Goal: Information Seeking & Learning: Learn about a topic

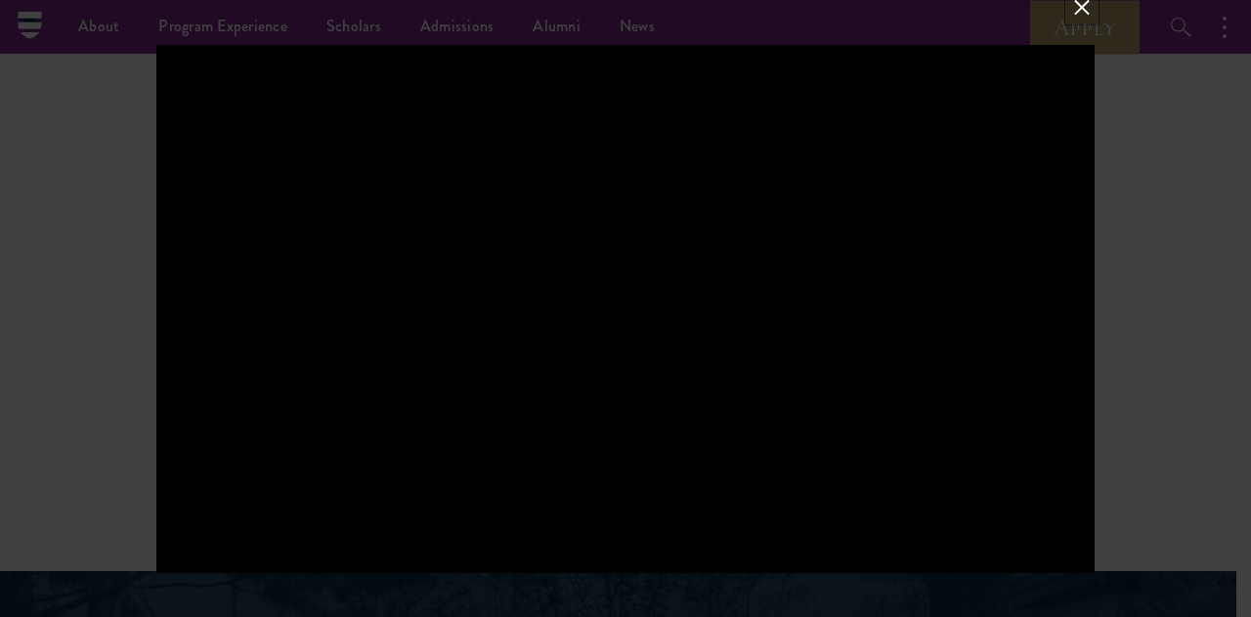
click at [1078, 17] on button at bounding box center [1081, 6] width 25 height 25
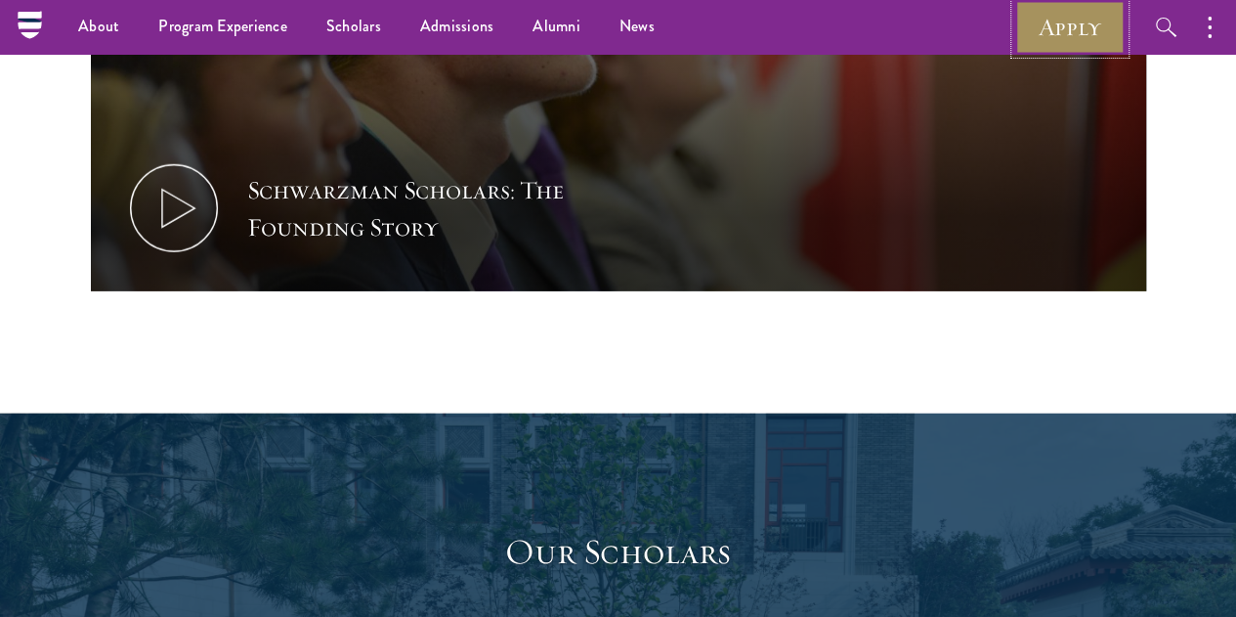
click at [1087, 31] on link "Apply" at bounding box center [1069, 27] width 109 height 54
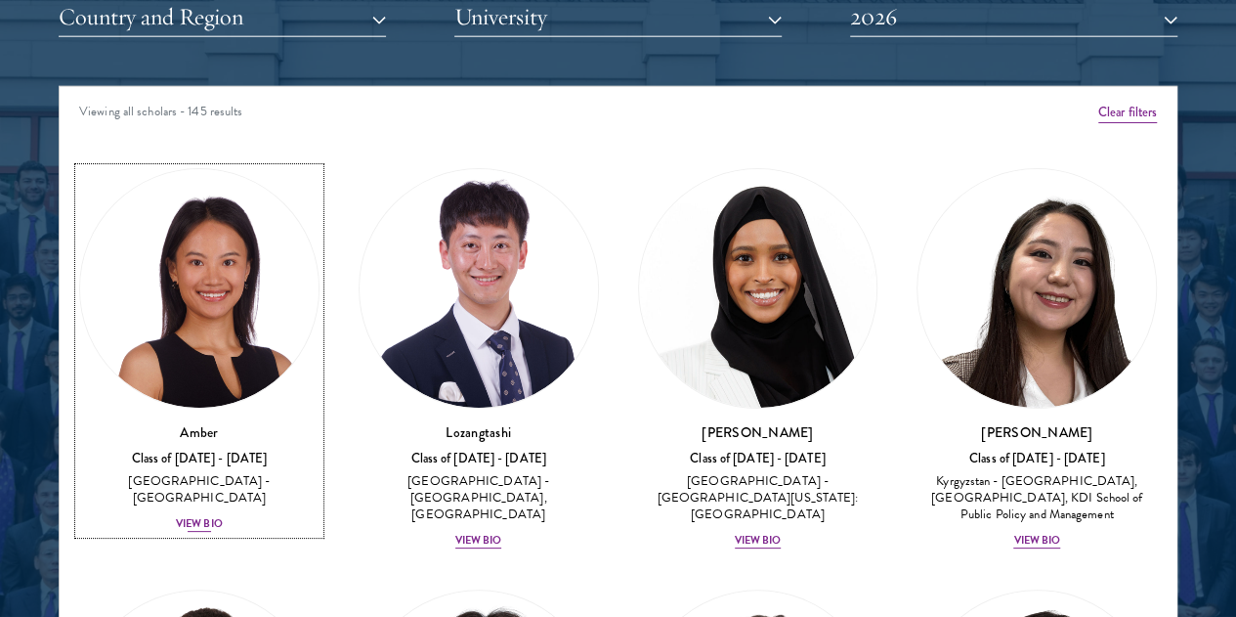
click at [217, 516] on div "View Bio" at bounding box center [199, 524] width 47 height 16
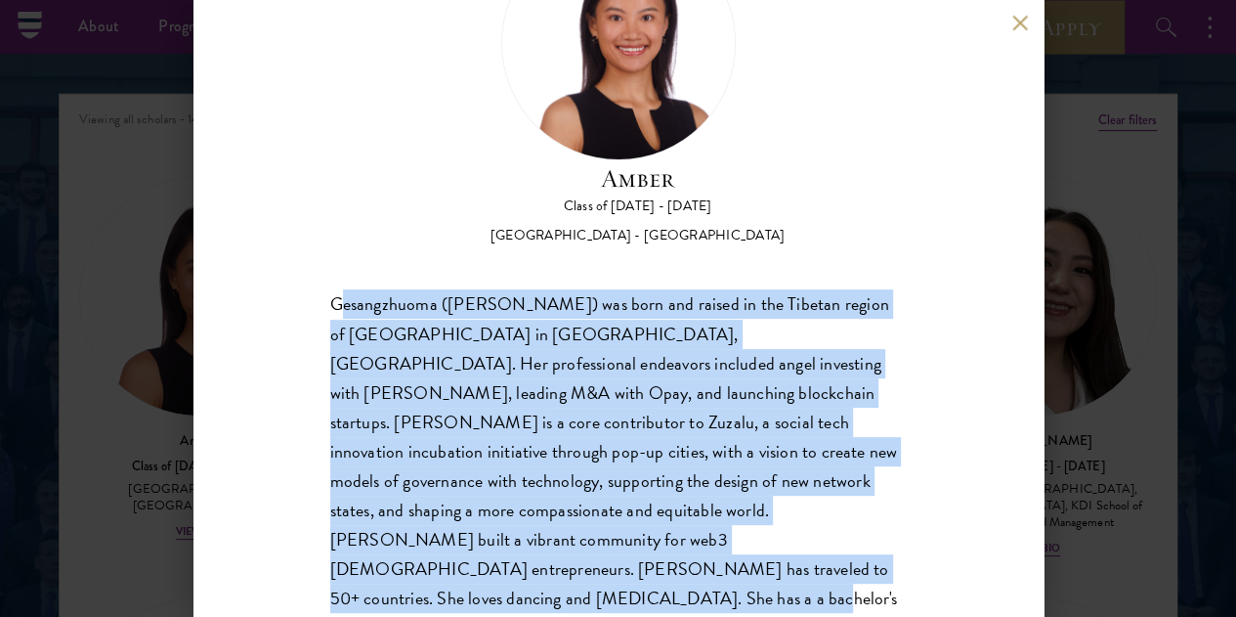
scroll to position [134, 0]
drag, startPoint x: 340, startPoint y: 218, endPoint x: 481, endPoint y: 531, distance: 342.9
click at [481, 531] on div "Gesangzhuoma ([PERSON_NAME]) was born and raised in the Tibetan region of [GEOG…" at bounding box center [618, 480] width 577 height 382
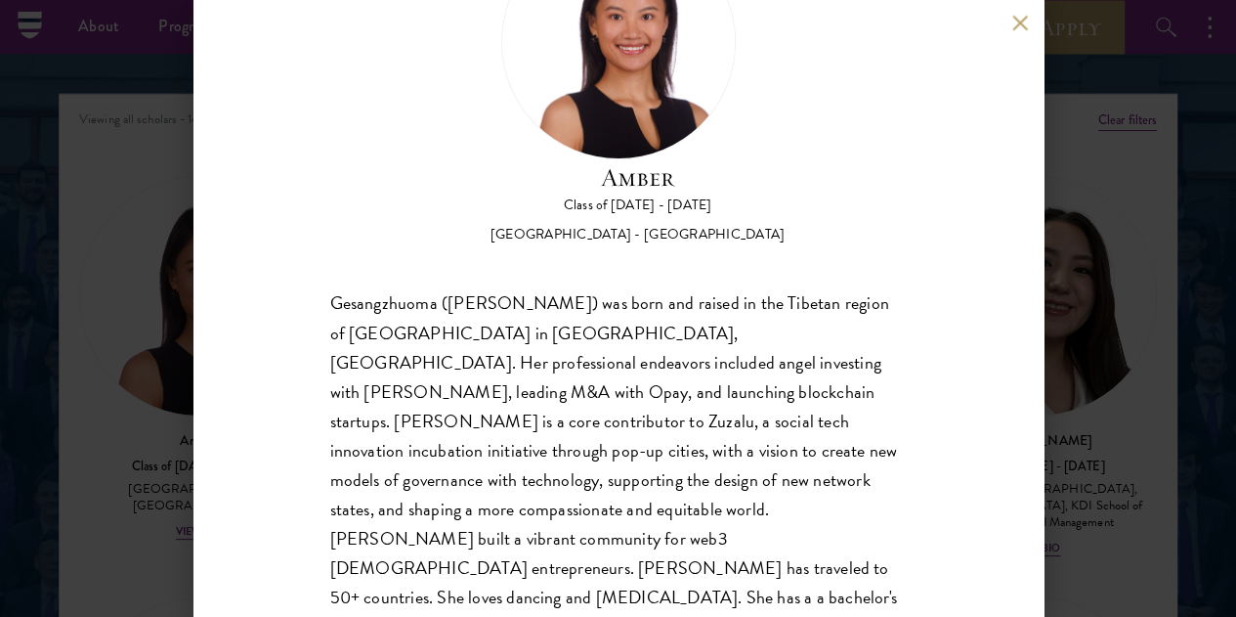
click at [93, 206] on div "Amber Class of [DATE] - [DATE] [GEOGRAPHIC_DATA] - [GEOGRAPHIC_DATA] Gesangzhuo…" at bounding box center [618, 308] width 1236 height 617
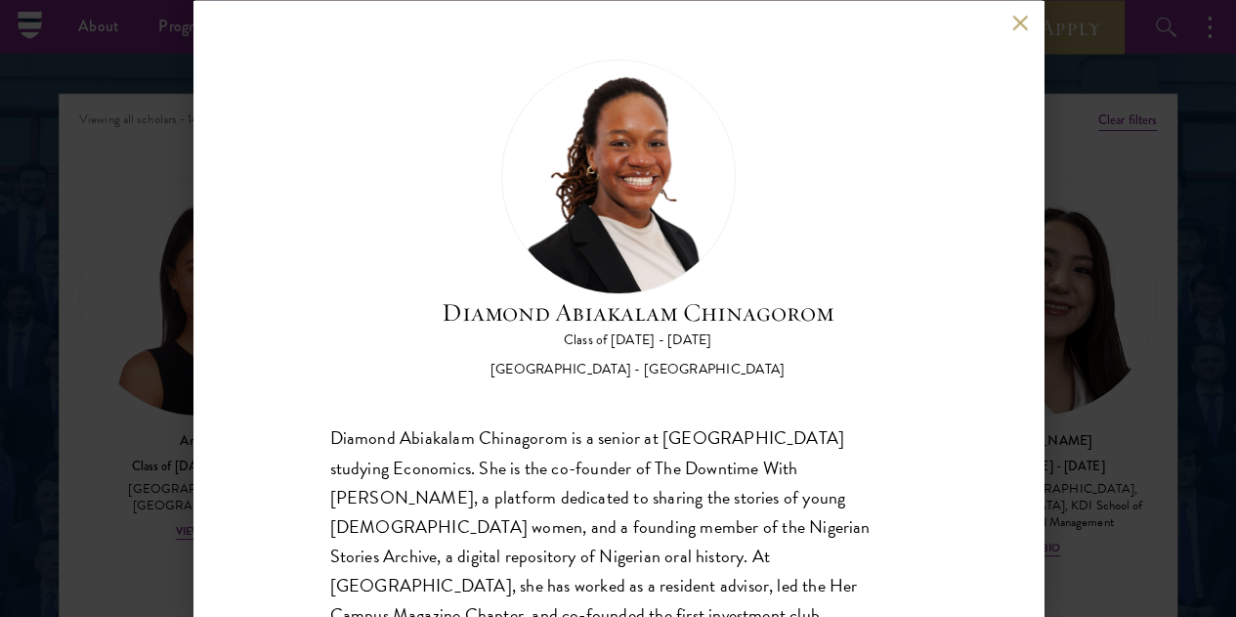
click at [66, 235] on div "Diamond Abiakalam [GEOGRAPHIC_DATA] Class of [DATE] - [DATE] [GEOGRAPHIC_DATA] …" at bounding box center [618, 308] width 1236 height 617
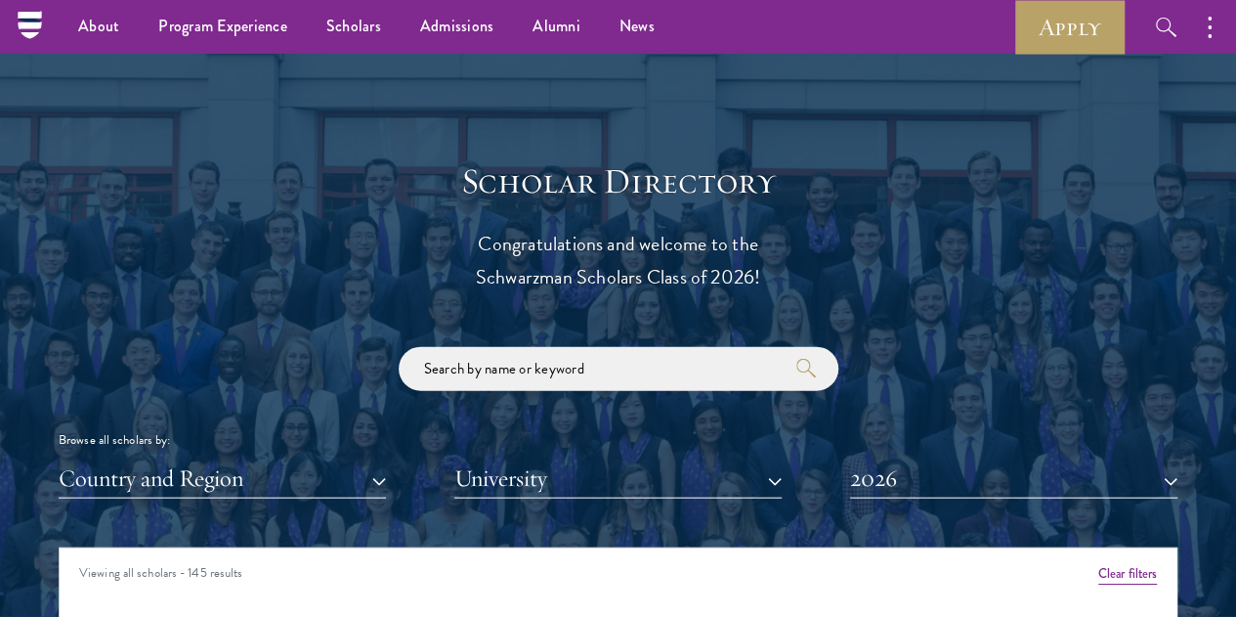
scroll to position [2001, 0]
click at [300, 458] on button "Country and Region" at bounding box center [222, 478] width 327 height 40
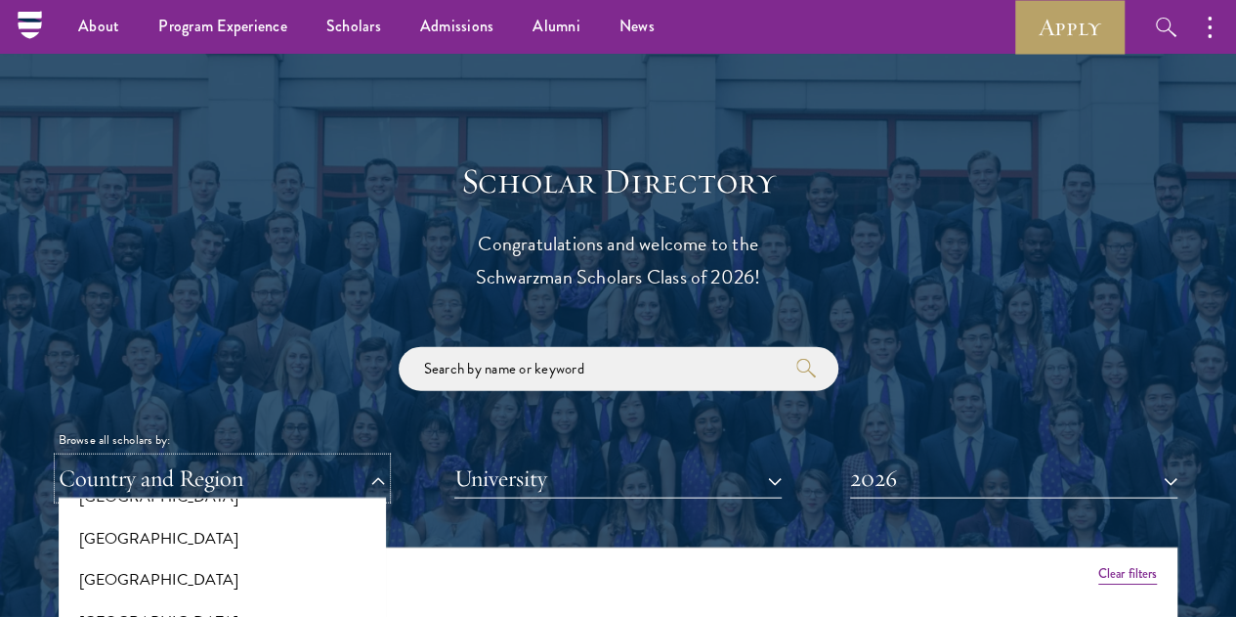
scroll to position [2234, 0]
click at [135, 558] on button "[GEOGRAPHIC_DATA]" at bounding box center [222, 578] width 316 height 41
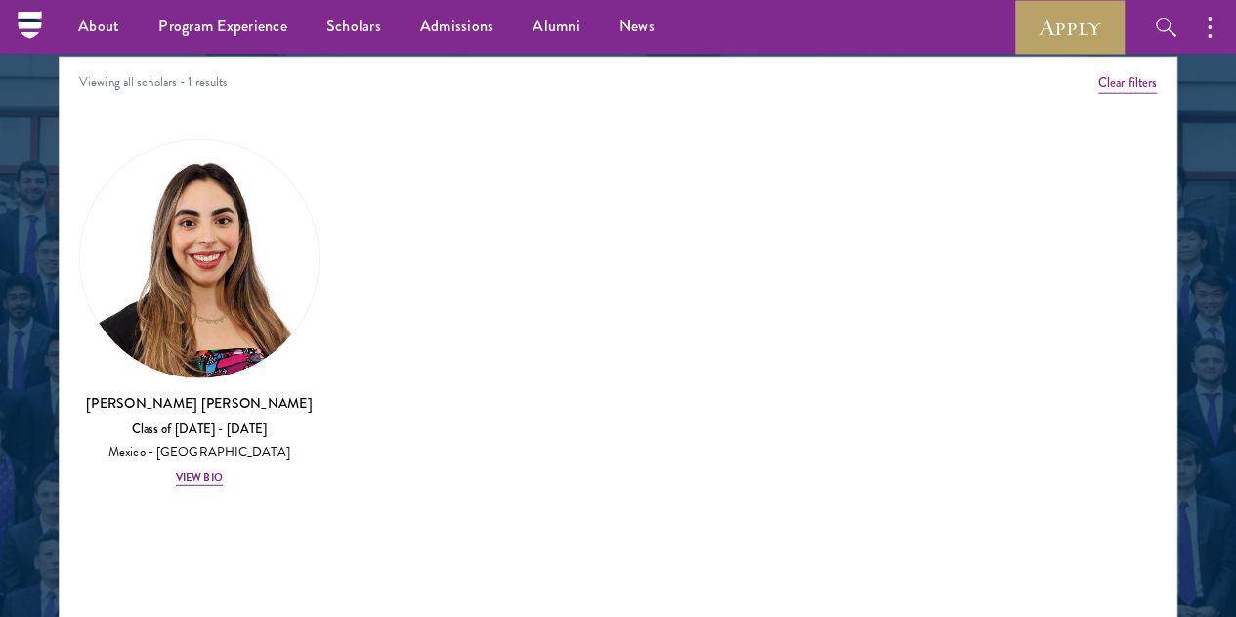
scroll to position [2105, 0]
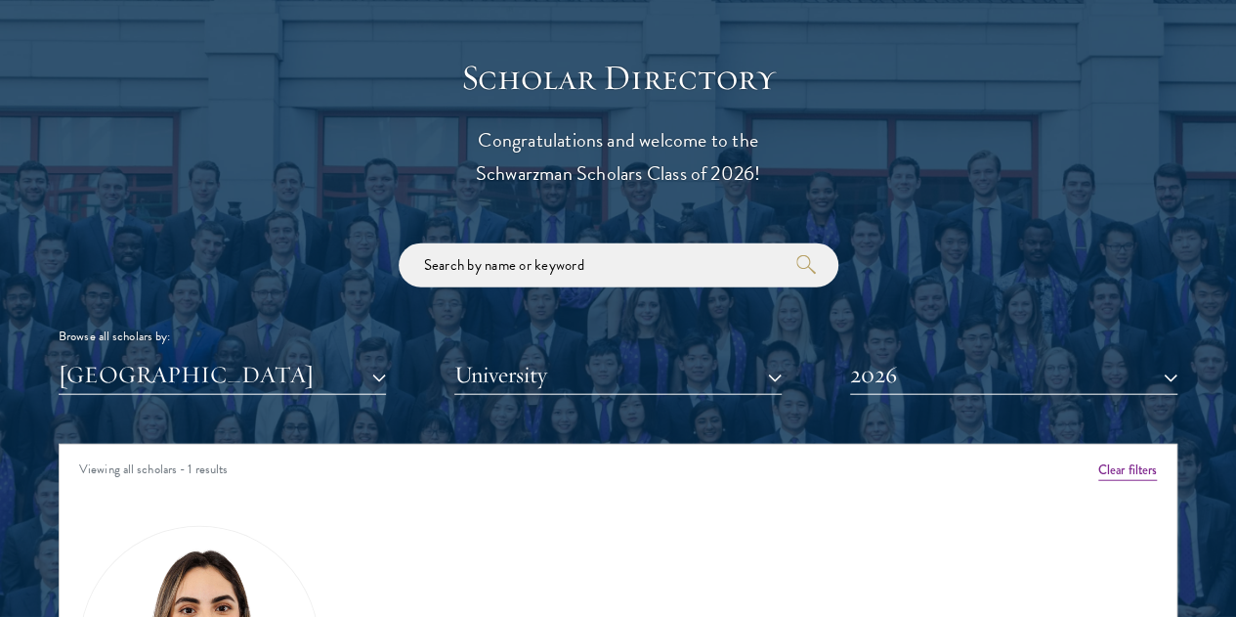
click at [944, 317] on div "Browse all scholars by: [GEOGRAPHIC_DATA] All Countries and Regions [GEOGRAPHIC…" at bounding box center [618, 318] width 1119 height 151
click at [948, 355] on button "2026" at bounding box center [1013, 375] width 327 height 40
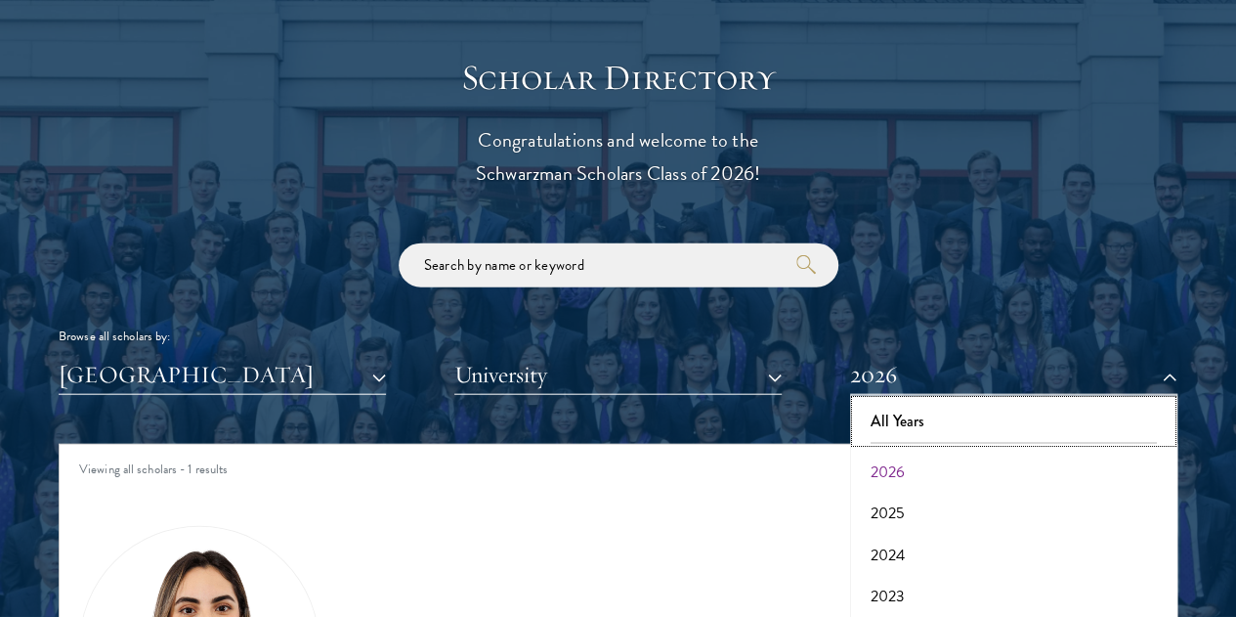
click at [918, 401] on button "All Years" at bounding box center [1014, 421] width 316 height 41
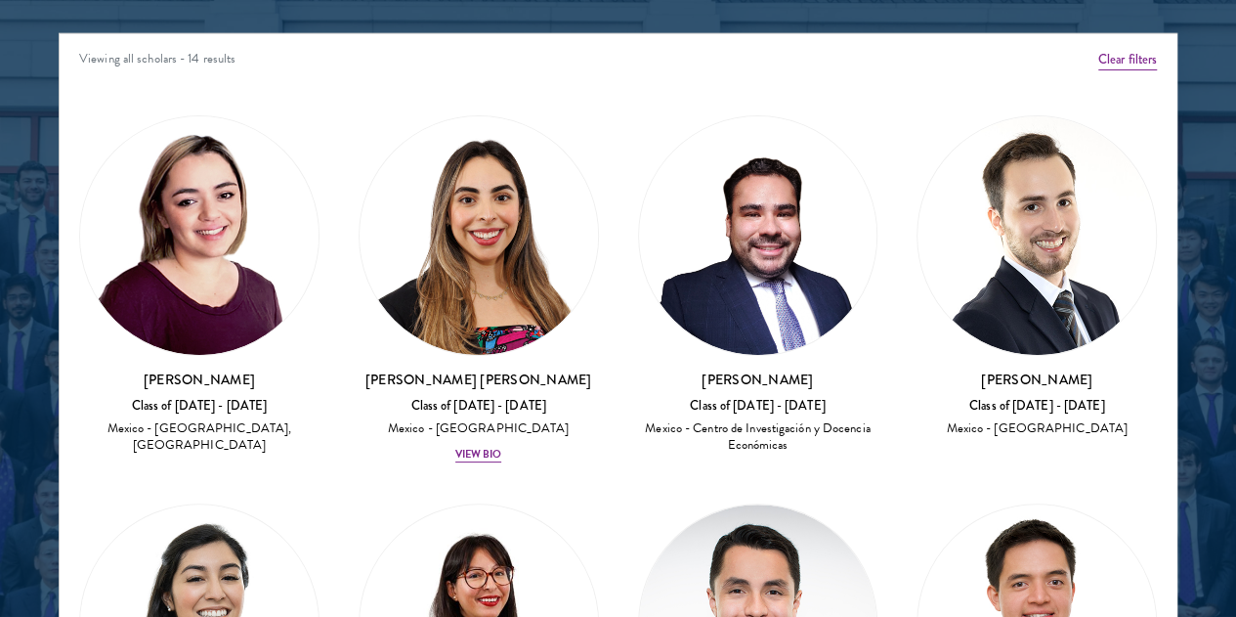
scroll to position [2511, 0]
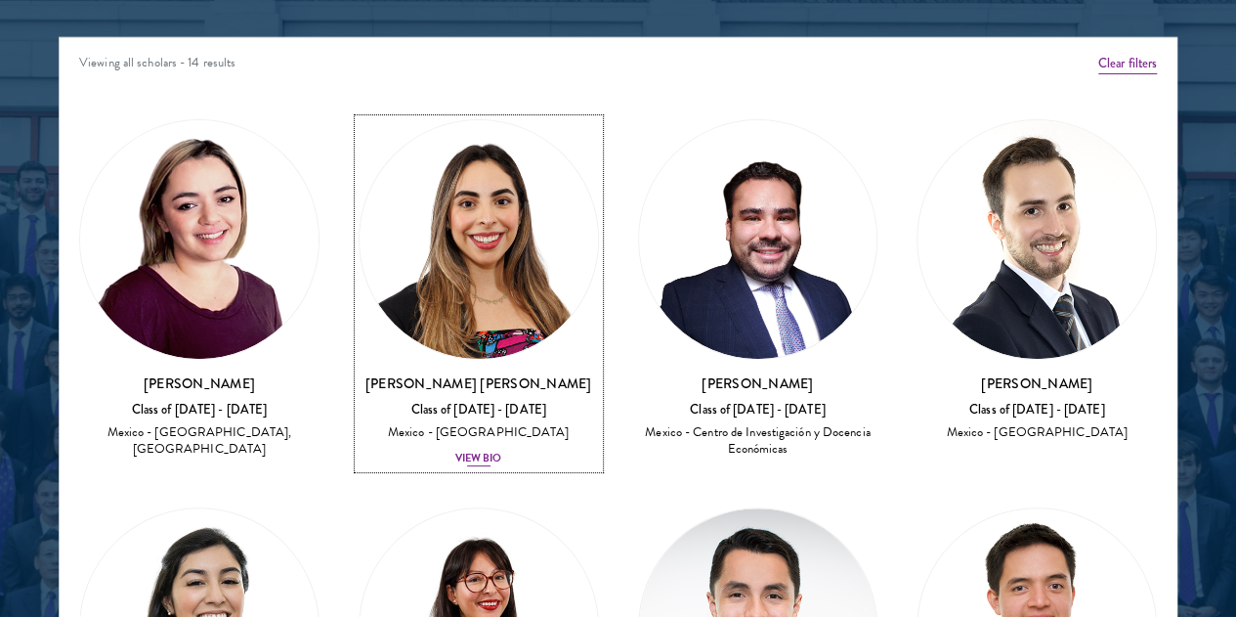
click at [455, 451] on div "View Bio" at bounding box center [478, 459] width 47 height 16
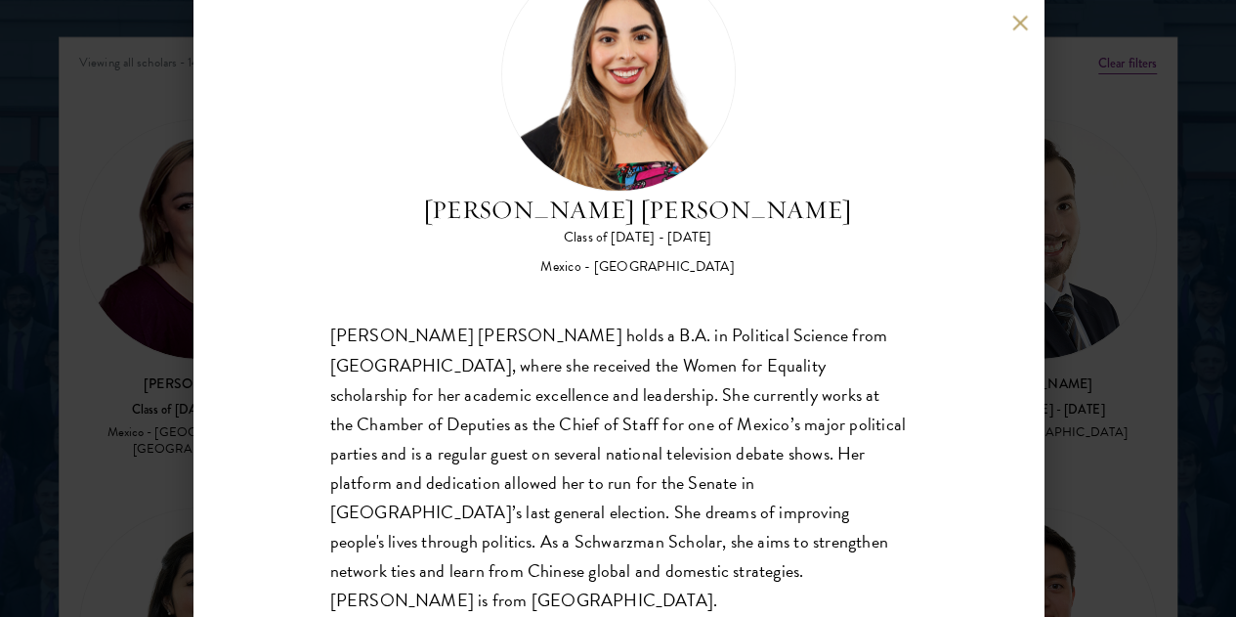
scroll to position [102, 0]
click at [113, 358] on div "[PERSON_NAME] [PERSON_NAME] Class of [DATE] - [DATE] [GEOGRAPHIC_DATA] - [GEOGR…" at bounding box center [618, 308] width 1236 height 617
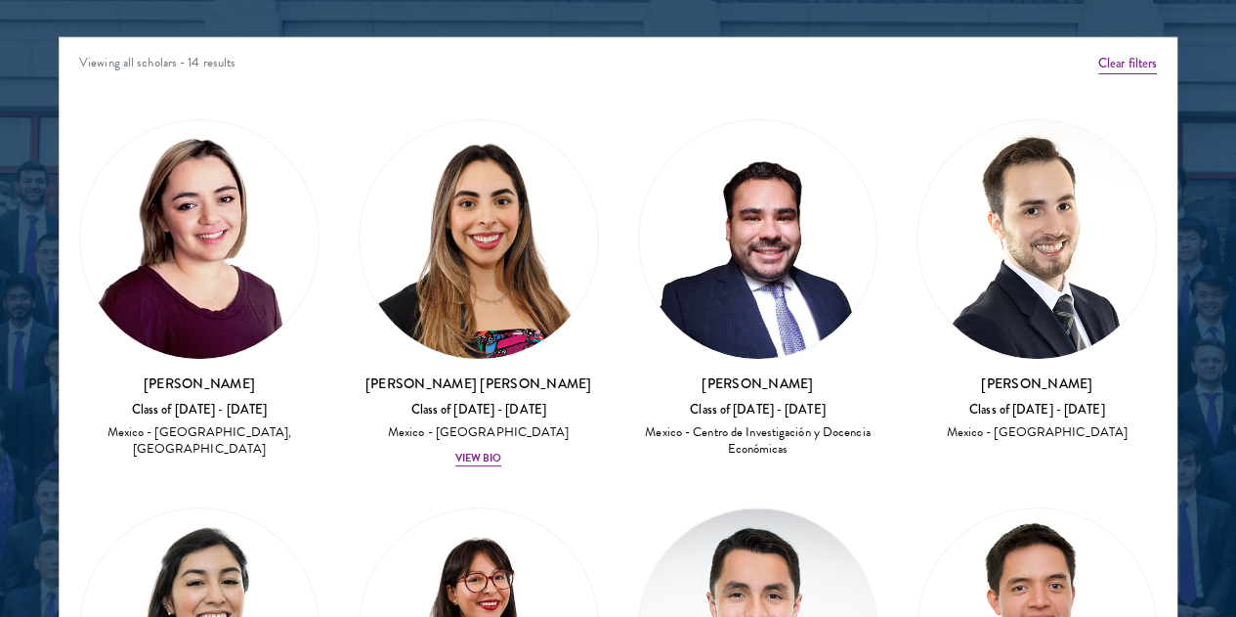
drag, startPoint x: 944, startPoint y: 239, endPoint x: 1034, endPoint y: 275, distance: 96.5
copy h3 "[PERSON_NAME] [PERSON_NAME]"
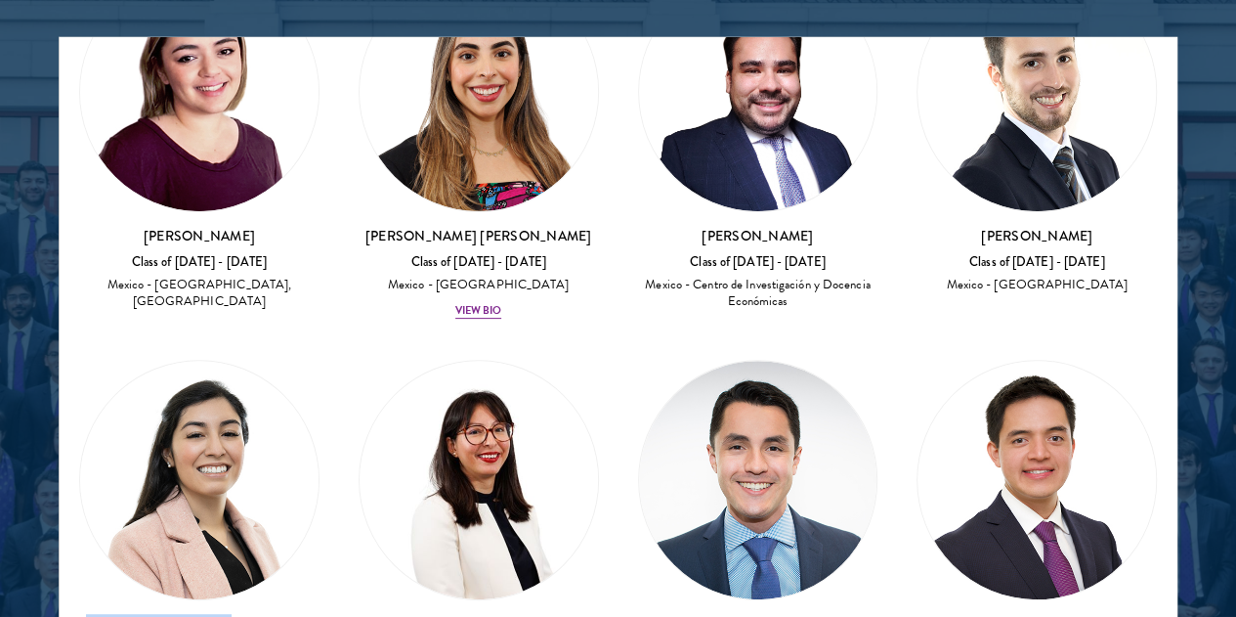
scroll to position [149, 0]
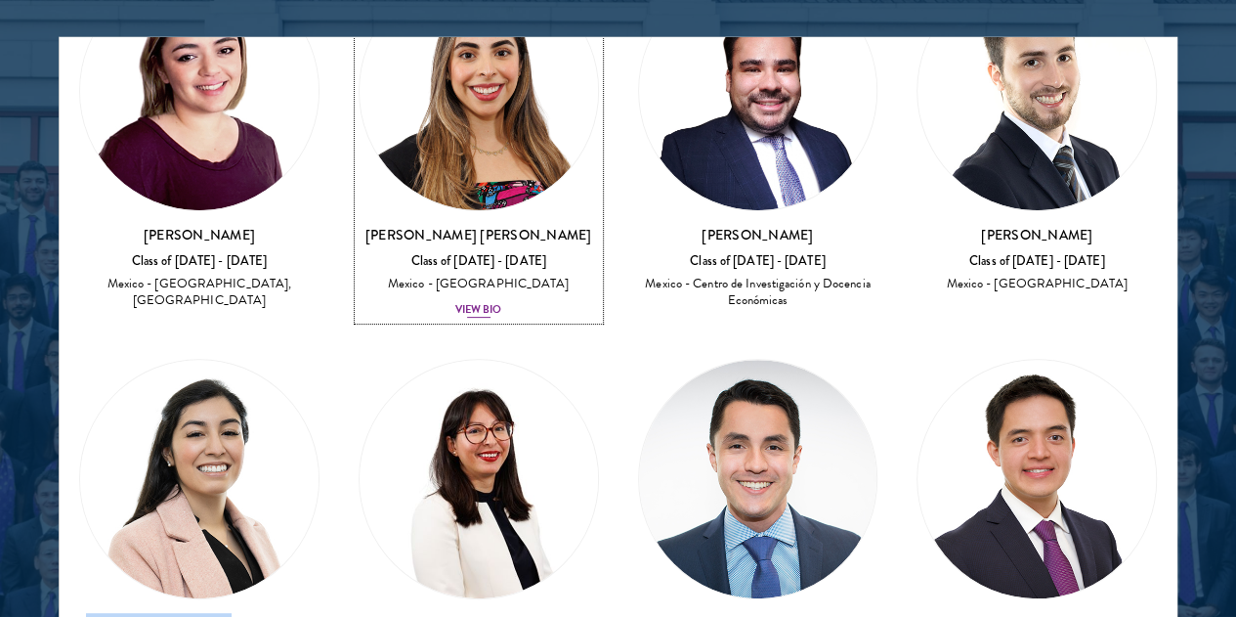
click at [455, 302] on div "View Bio" at bounding box center [478, 310] width 47 height 16
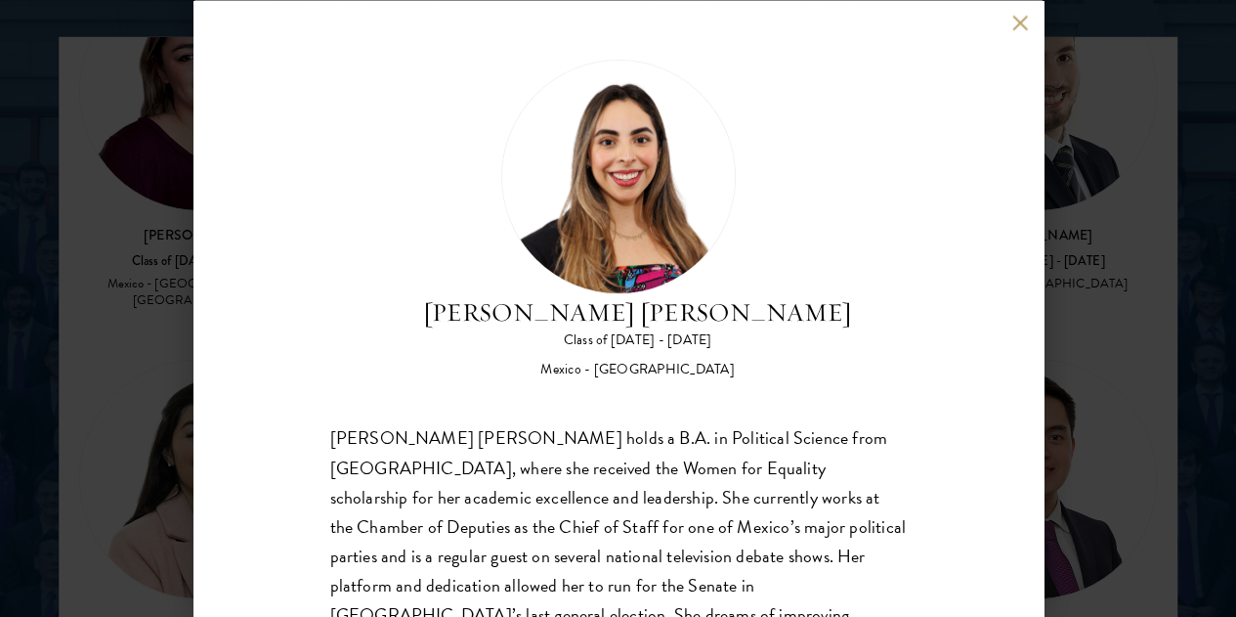
scroll to position [102, 0]
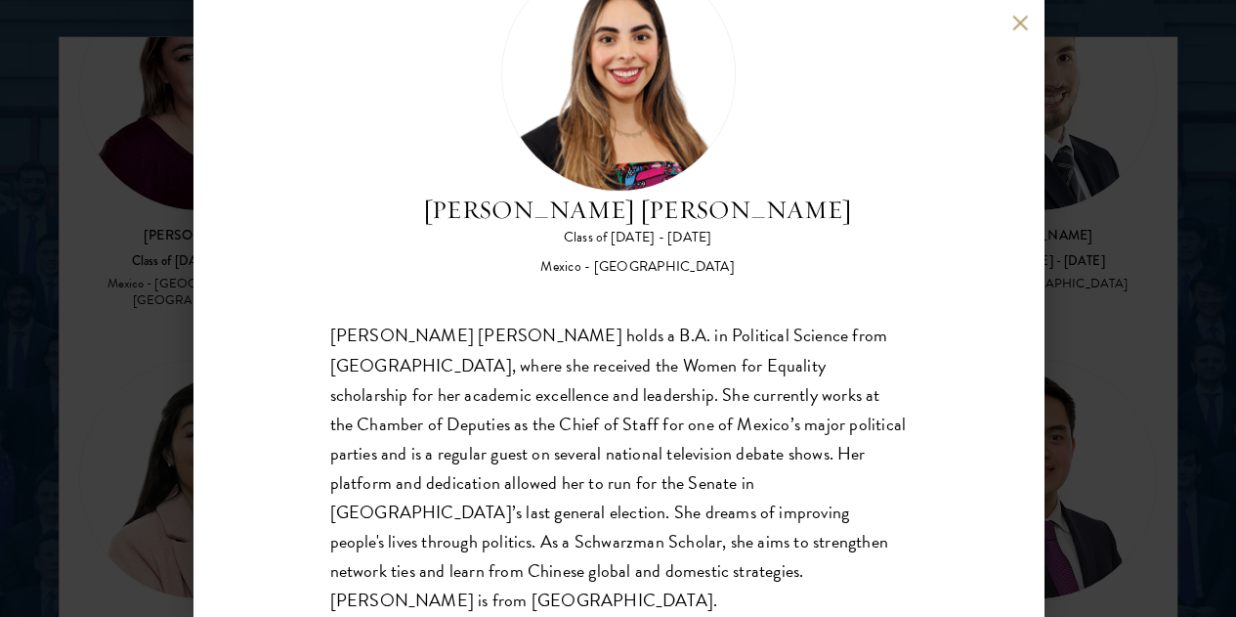
click at [102, 255] on div "[PERSON_NAME] [PERSON_NAME] Class of [DATE] - [DATE] [GEOGRAPHIC_DATA] - [GEOGR…" at bounding box center [618, 308] width 1236 height 617
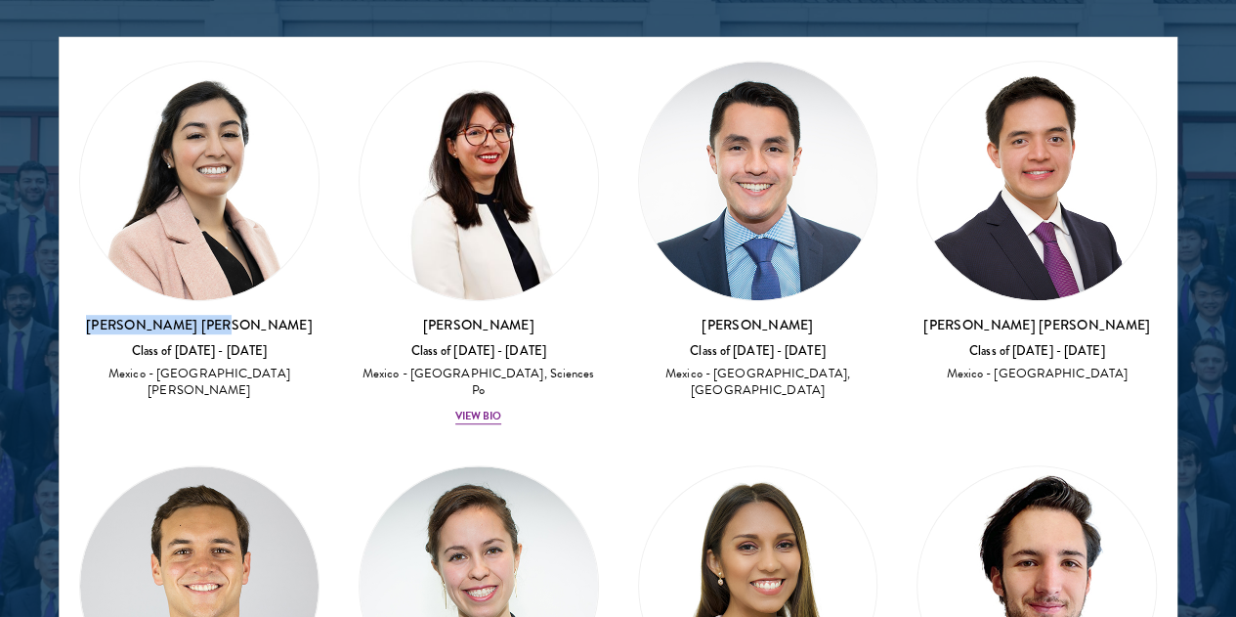
scroll to position [534, 0]
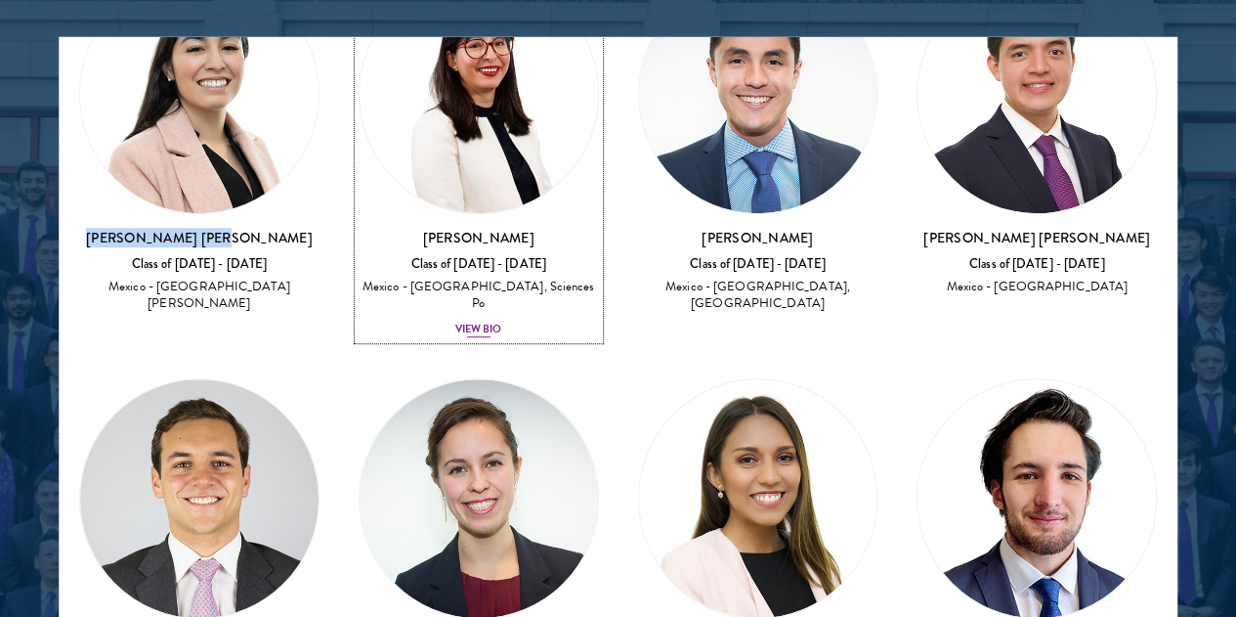
click at [455, 322] on div "View Bio" at bounding box center [478, 330] width 47 height 16
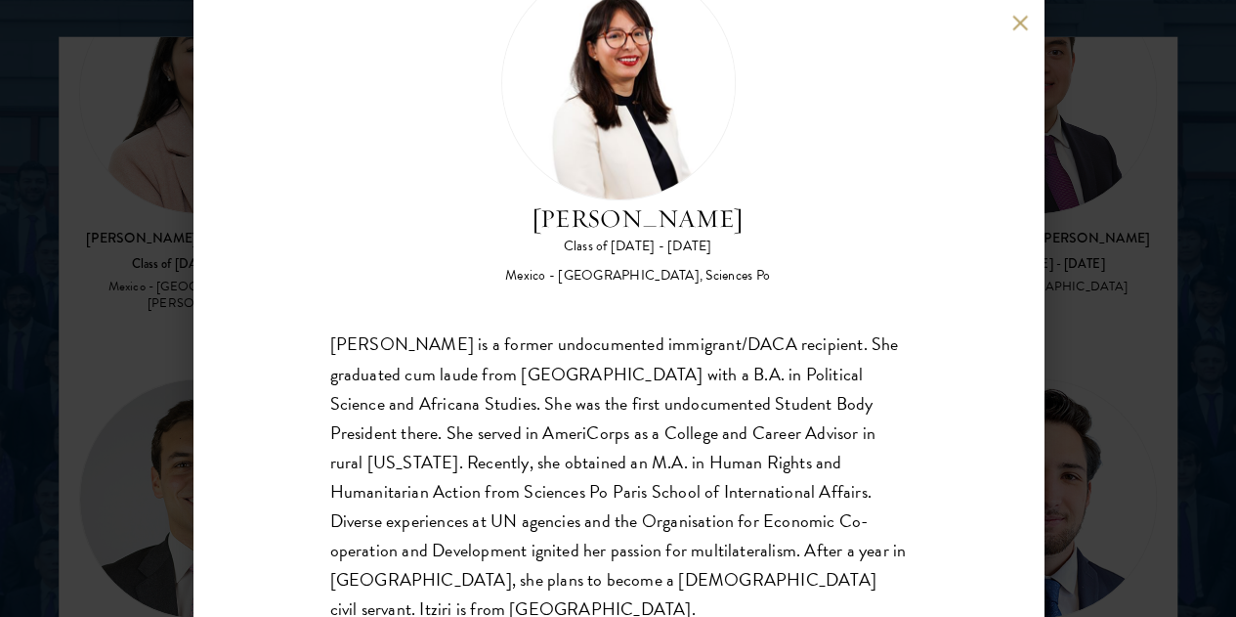
scroll to position [102, 0]
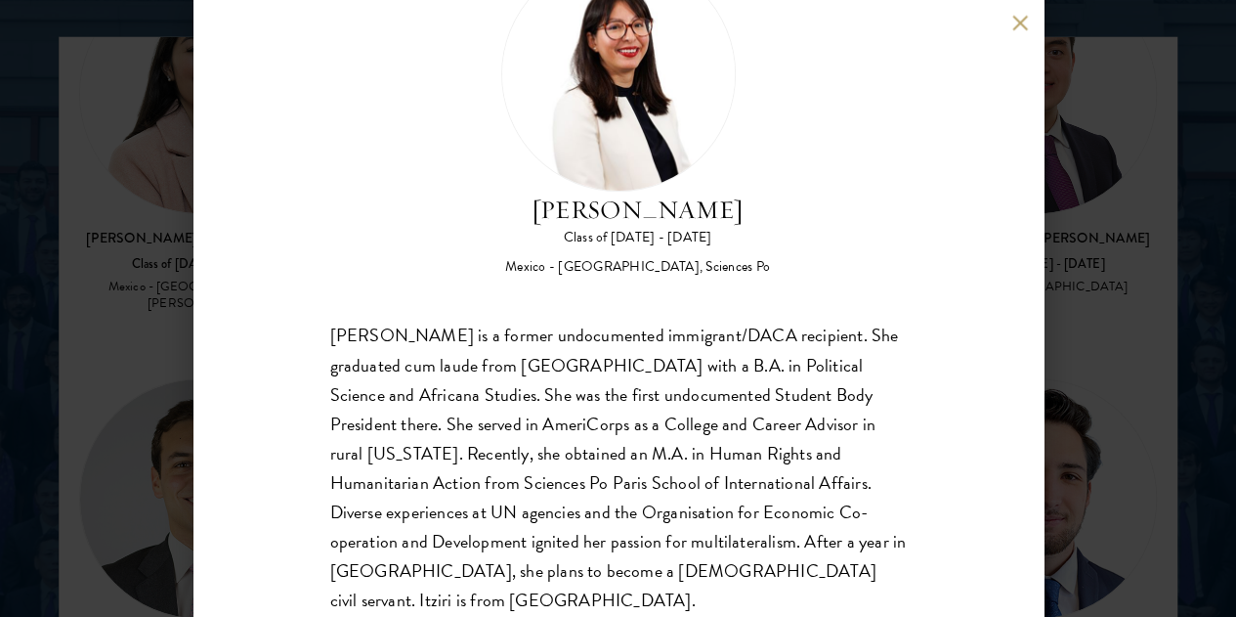
click at [176, 275] on div "[PERSON_NAME] Class of [DATE] - [DATE] [GEOGRAPHIC_DATA] - [GEOGRAPHIC_DATA], S…" at bounding box center [618, 308] width 1236 height 617
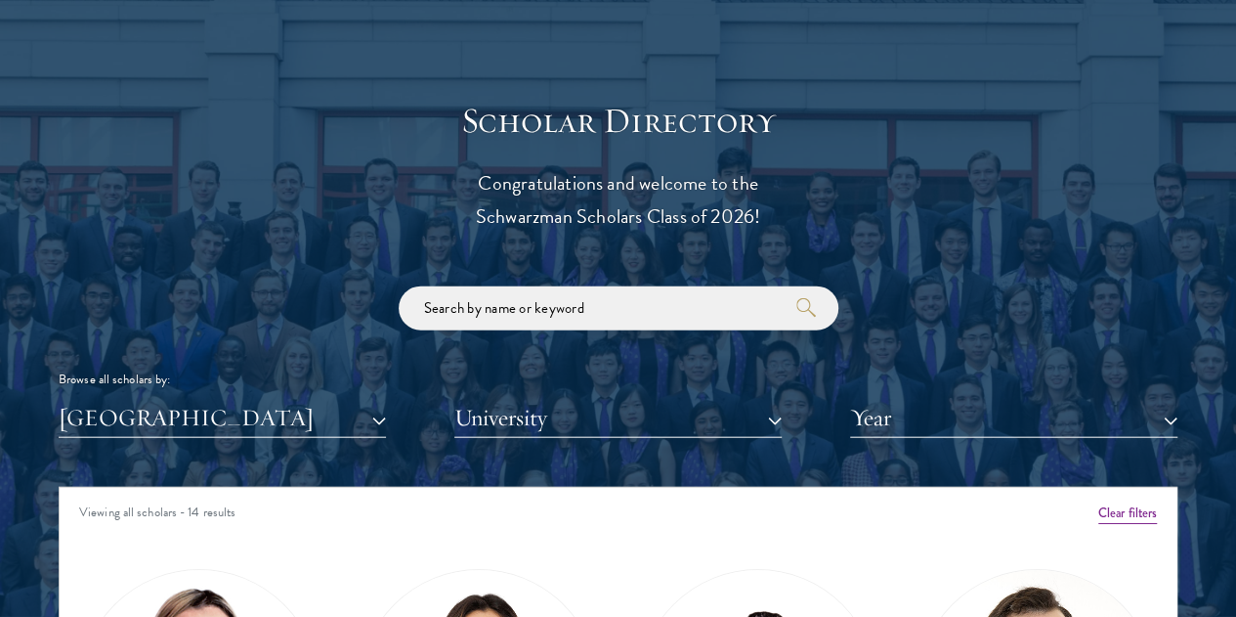
scroll to position [2273, 0]
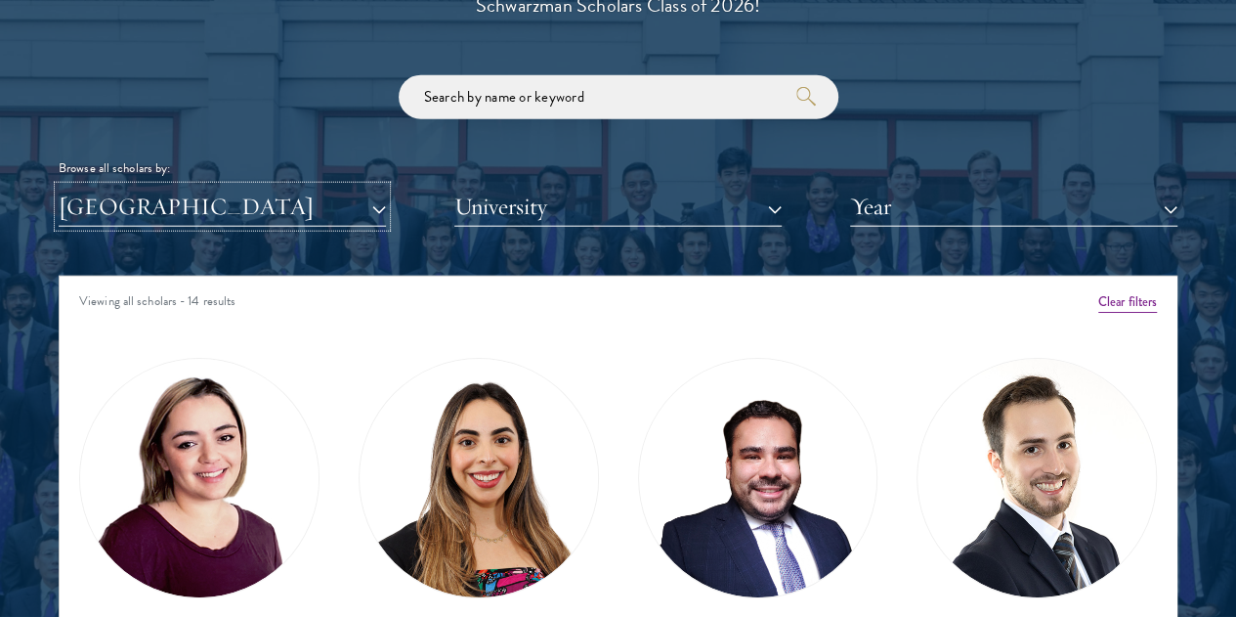
click at [304, 187] on button "[GEOGRAPHIC_DATA]" at bounding box center [222, 207] width 327 height 40
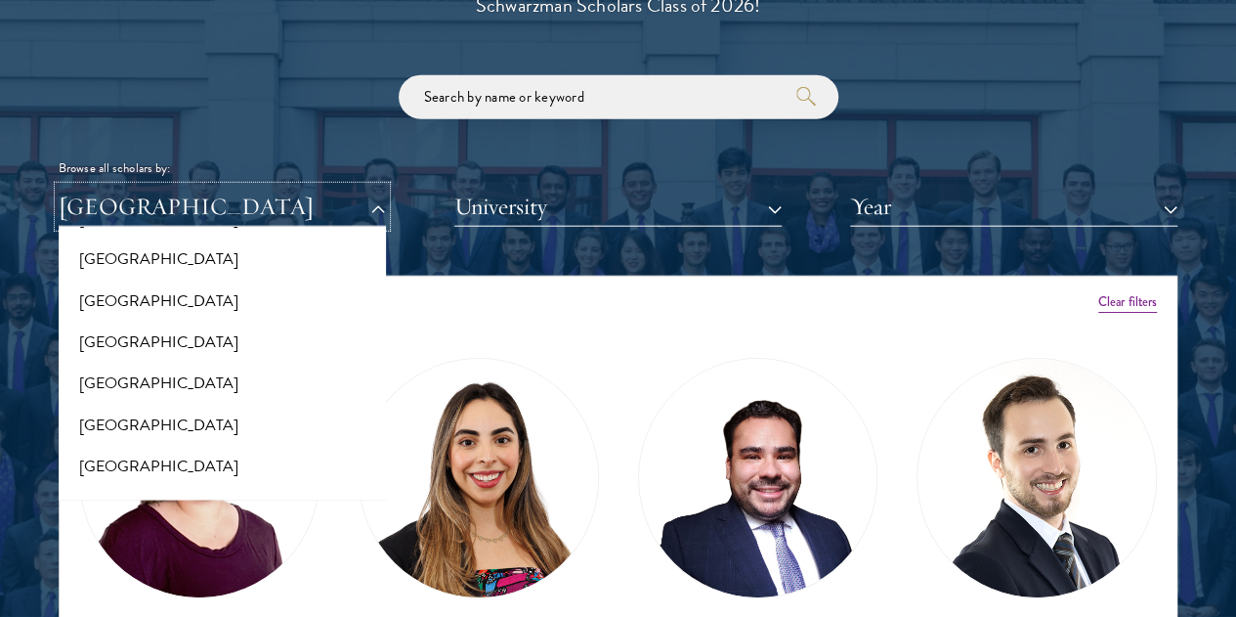
scroll to position [0, 0]
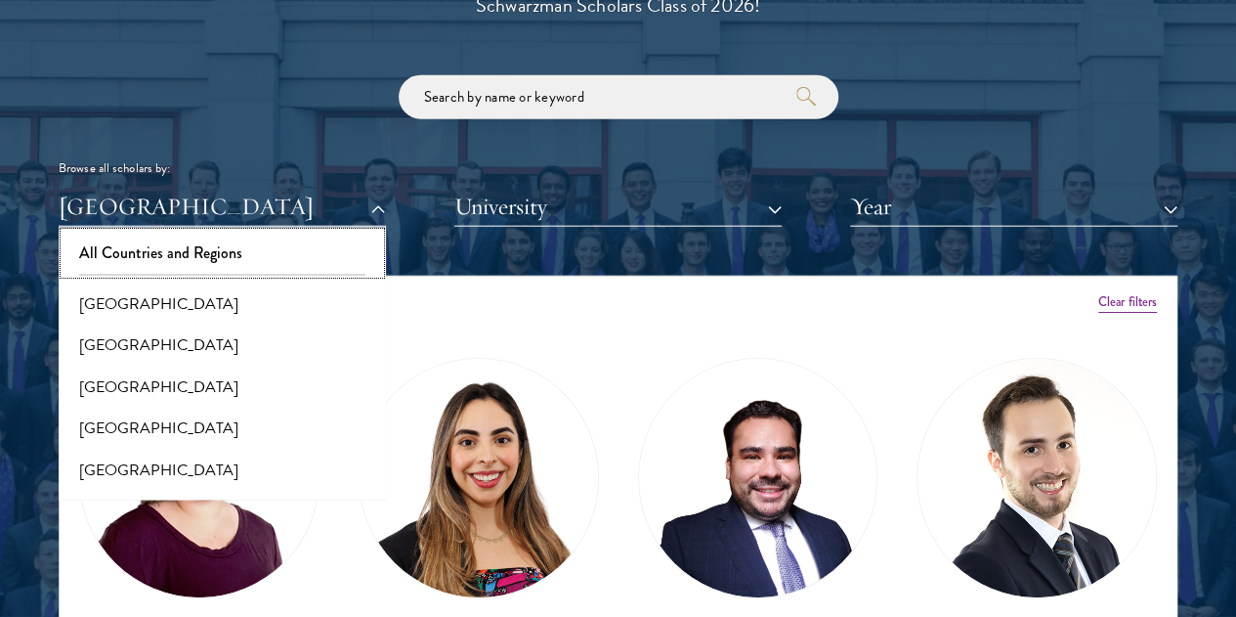
click at [199, 233] on button "All Countries and Regions" at bounding box center [222, 253] width 316 height 41
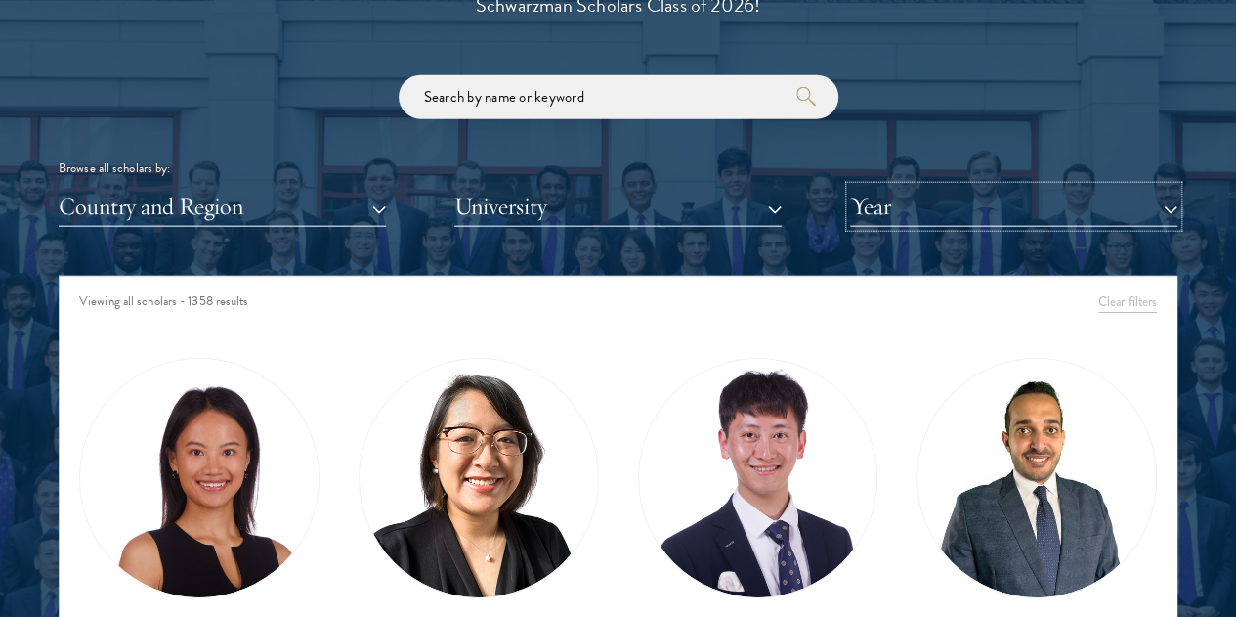
click at [926, 187] on button "Year" at bounding box center [1013, 207] width 327 height 40
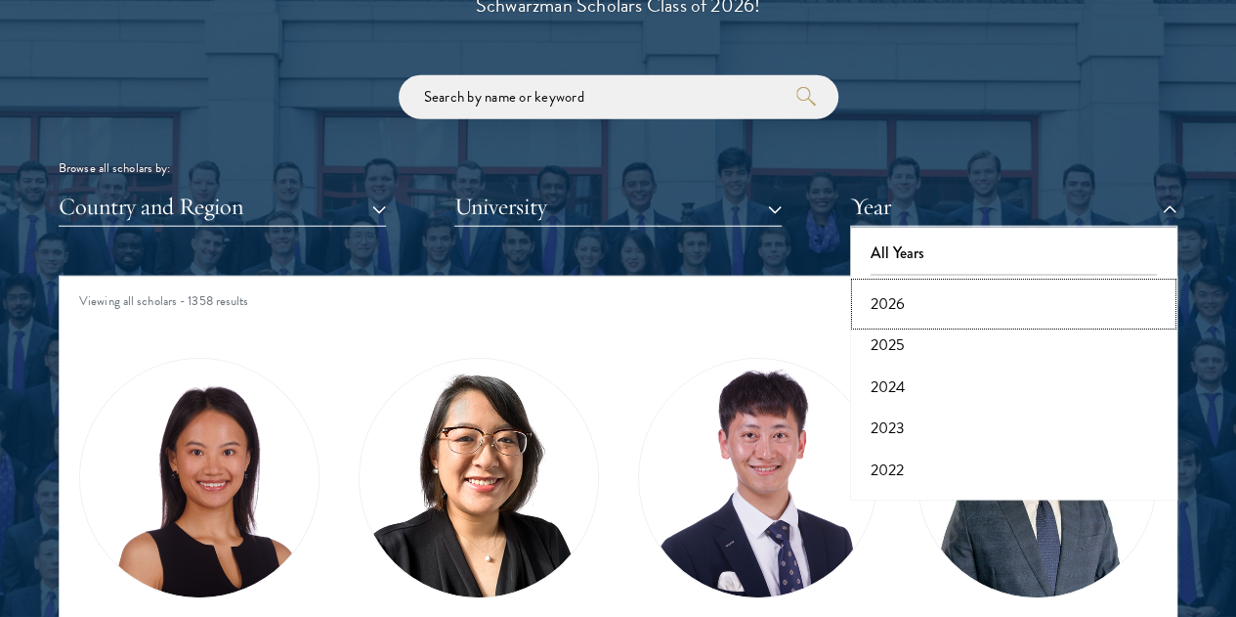
click at [892, 283] on button "2026" at bounding box center [1014, 303] width 316 height 41
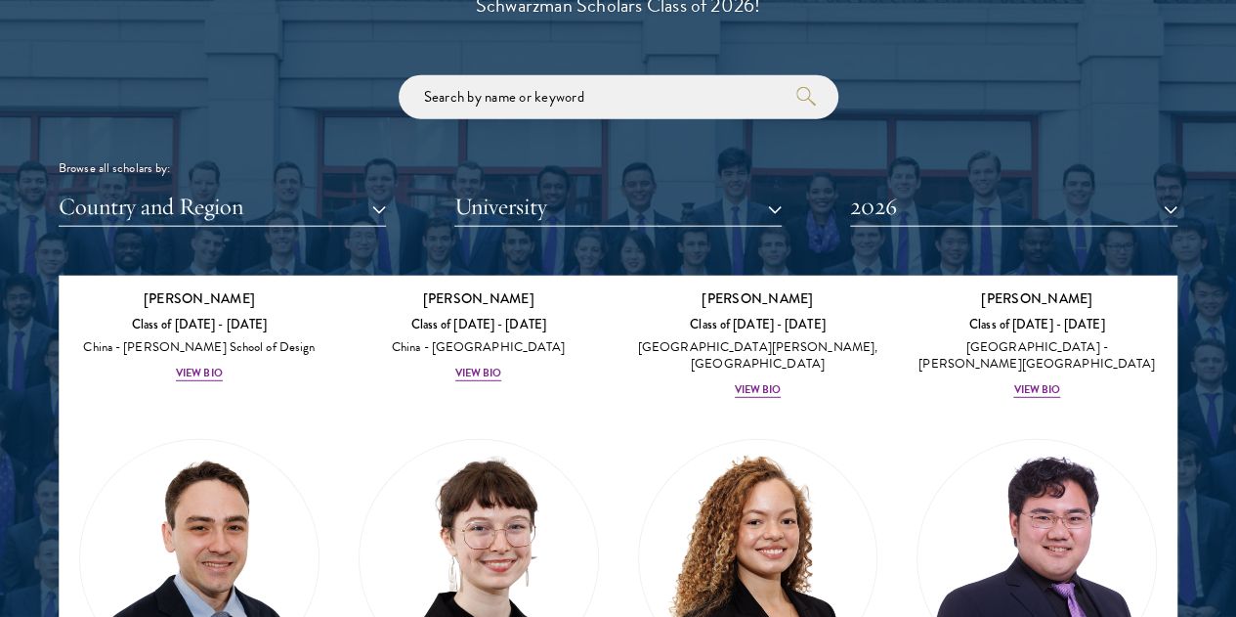
scroll to position [2832, 0]
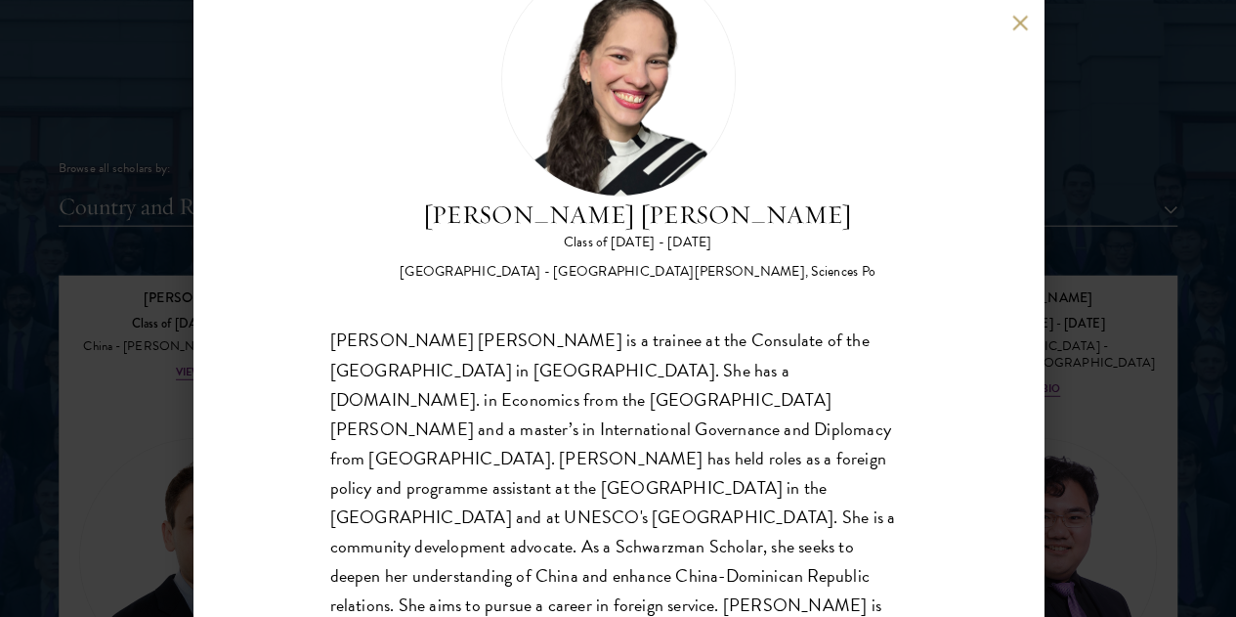
scroll to position [96, 0]
click at [141, 419] on div "[PERSON_NAME] [PERSON_NAME] Class of [DATE] - [DATE] [GEOGRAPHIC_DATA] - [GEOGR…" at bounding box center [618, 308] width 1236 height 617
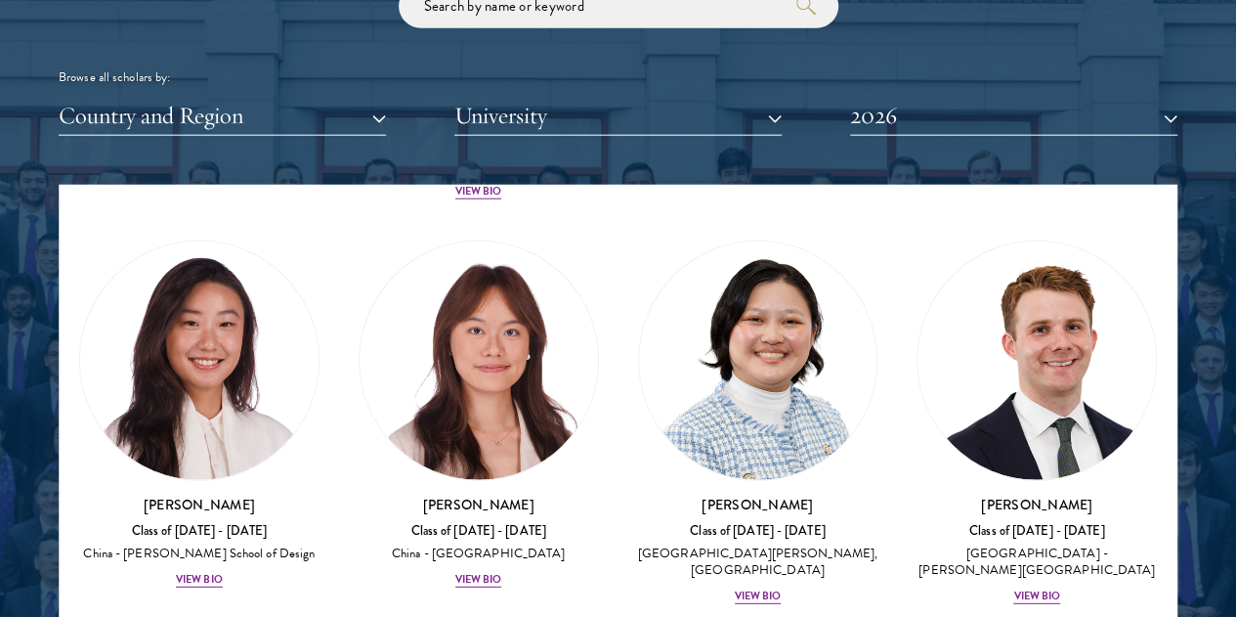
scroll to position [2557, 0]
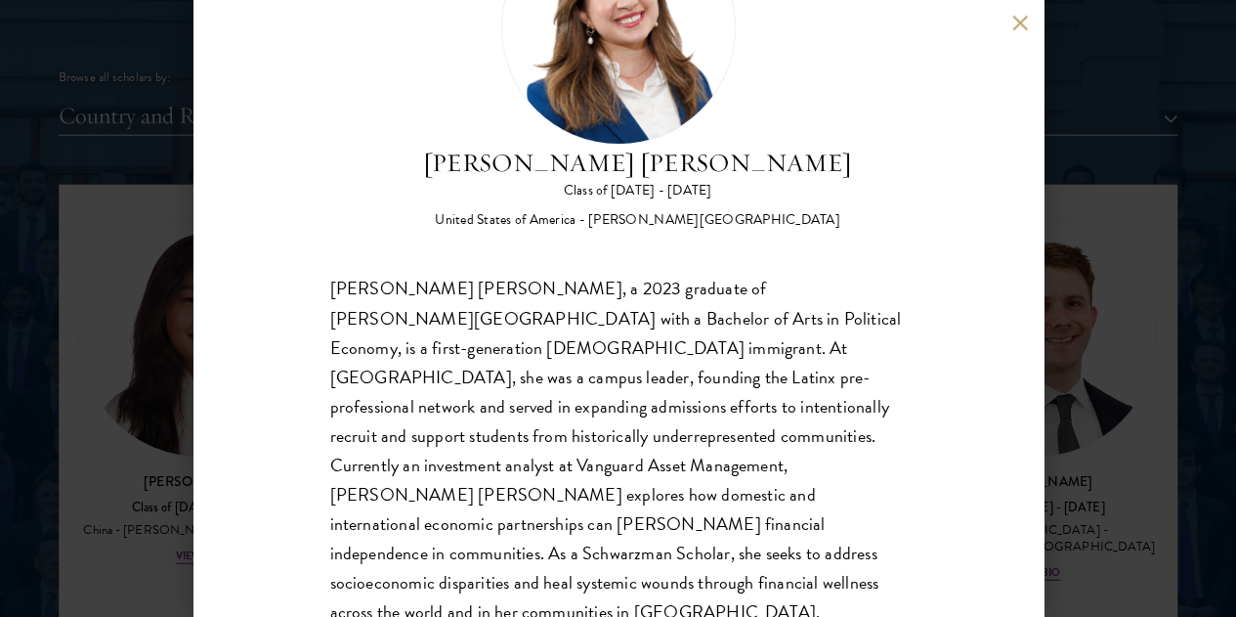
scroll to position [148, 0]
drag, startPoint x: 151, startPoint y: 161, endPoint x: 1077, endPoint y: 287, distance: 934.0
click at [151, 161] on div "[PERSON_NAME] [PERSON_NAME] Class of [DATE] - [DATE] [GEOGRAPHIC_DATA] - [PERSO…" at bounding box center [618, 308] width 1236 height 617
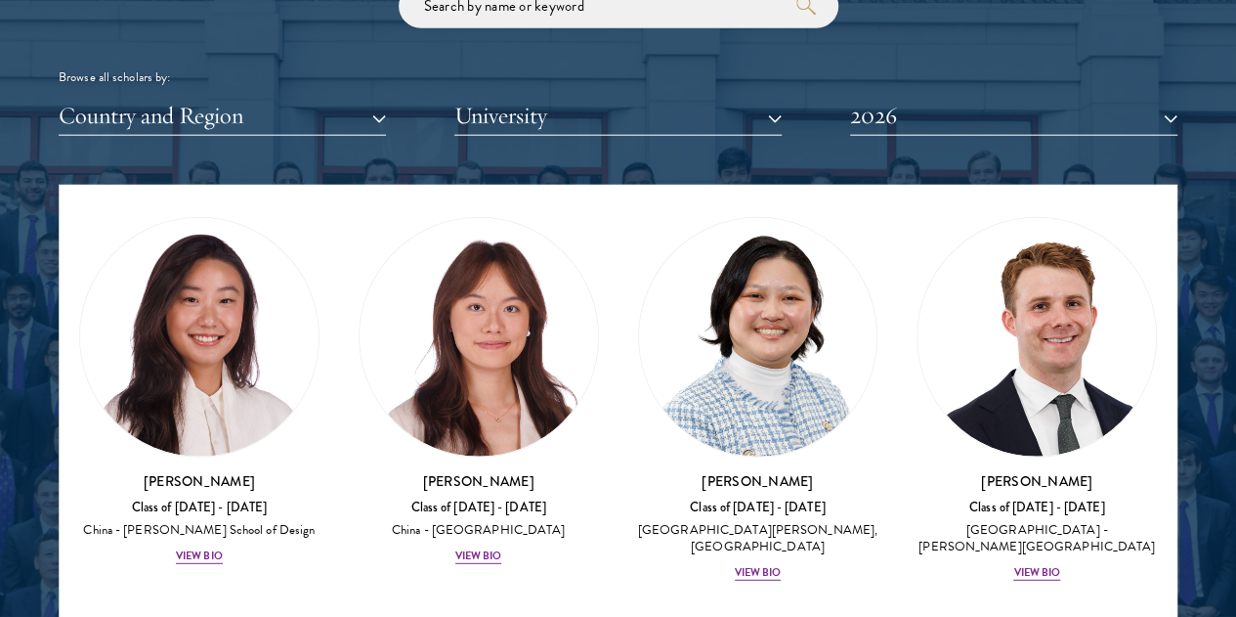
scroll to position [2534, 0]
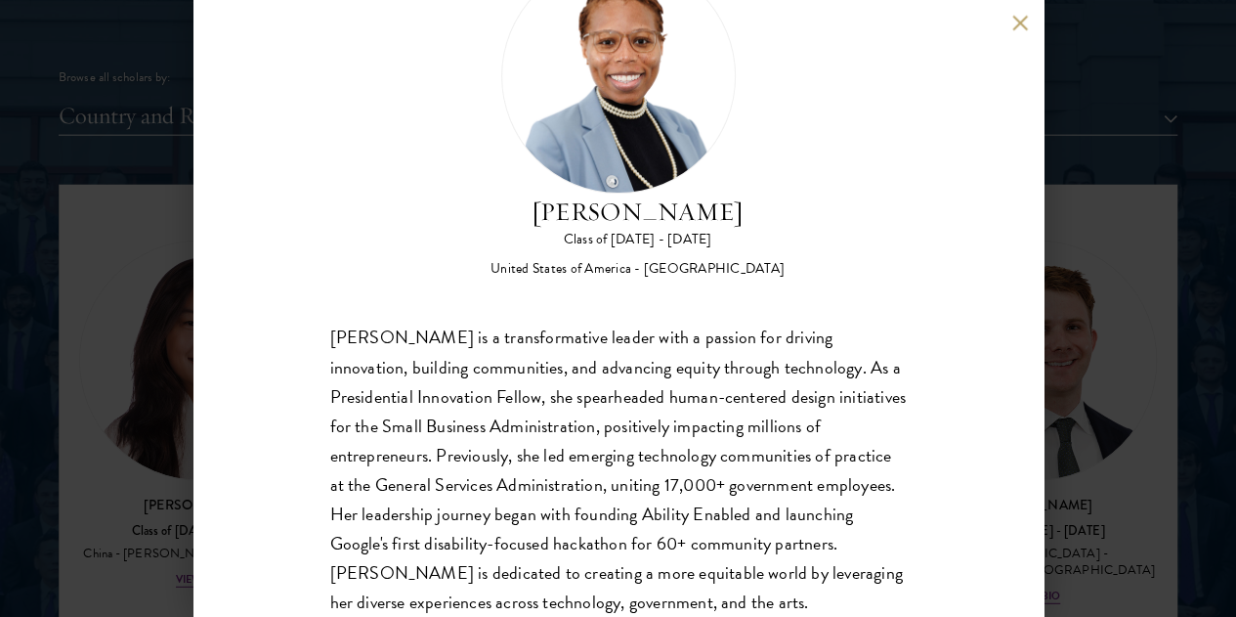
scroll to position [133, 0]
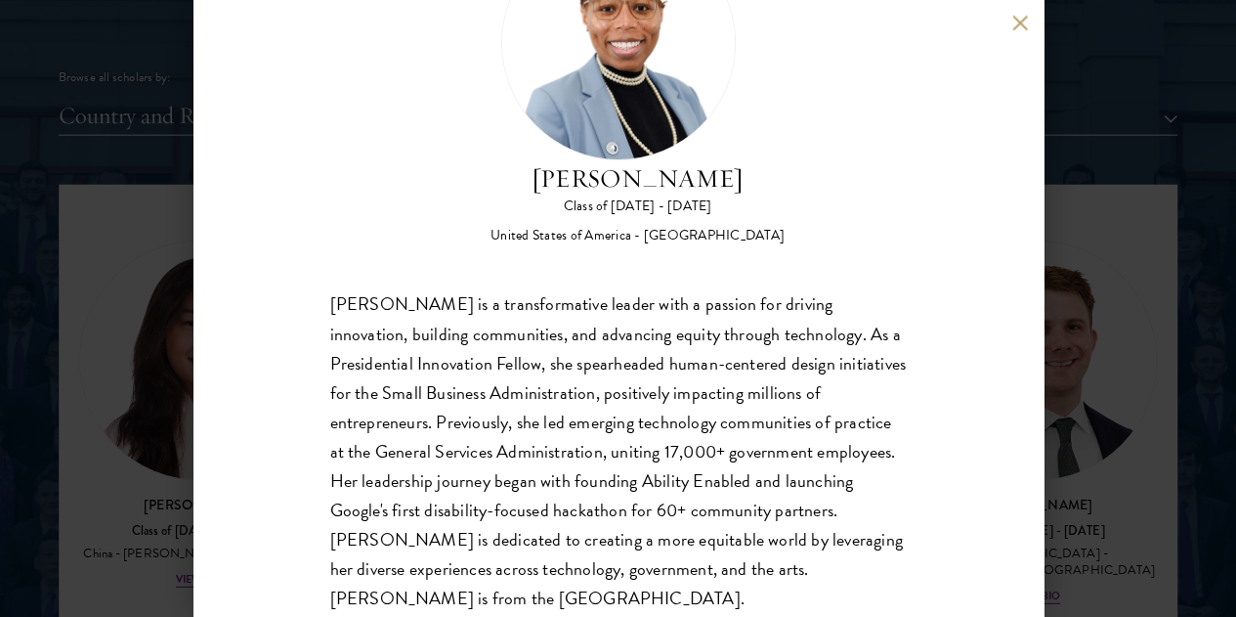
click at [108, 337] on div "[PERSON_NAME] Class of [DATE] - [DATE] [GEOGRAPHIC_DATA] - [GEOGRAPHIC_DATA] [P…" at bounding box center [618, 308] width 1236 height 617
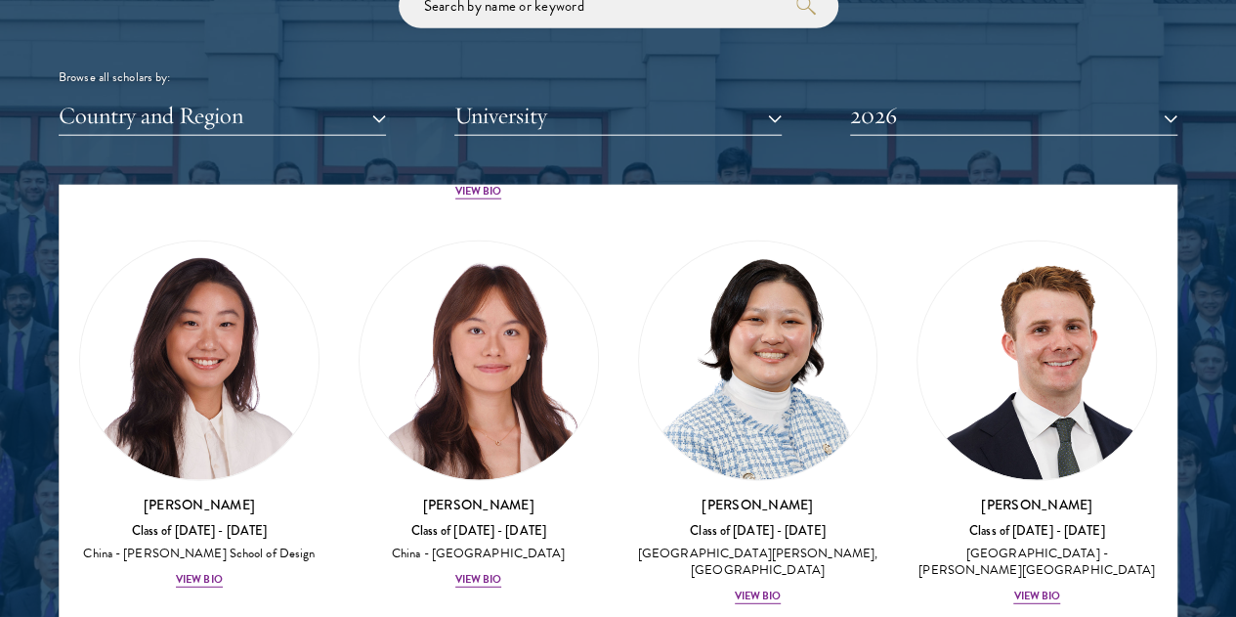
scroll to position [2534, 0]
